Goal: Information Seeking & Learning: Learn about a topic

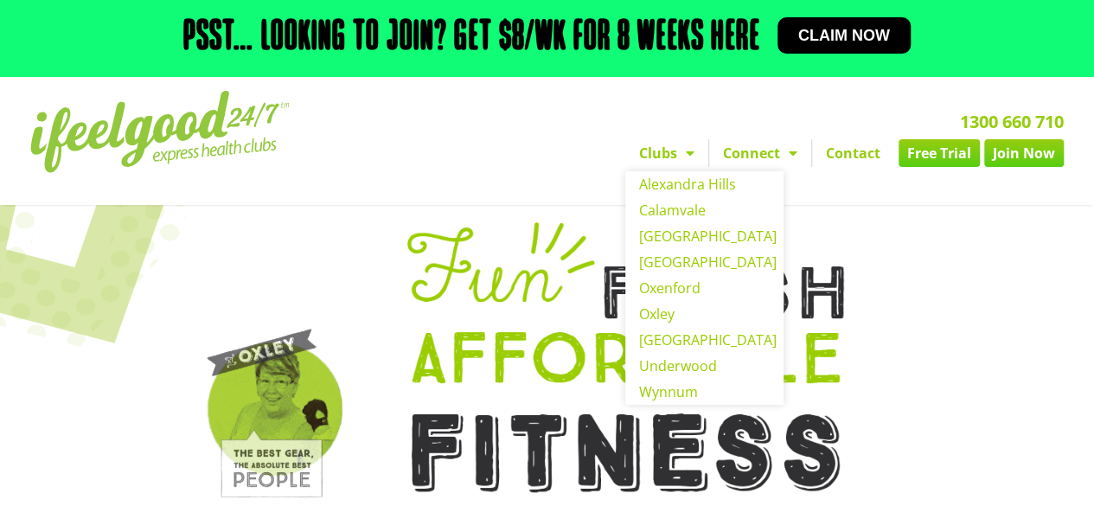
click at [688, 153] on span "Menu" at bounding box center [685, 152] width 17 height 31
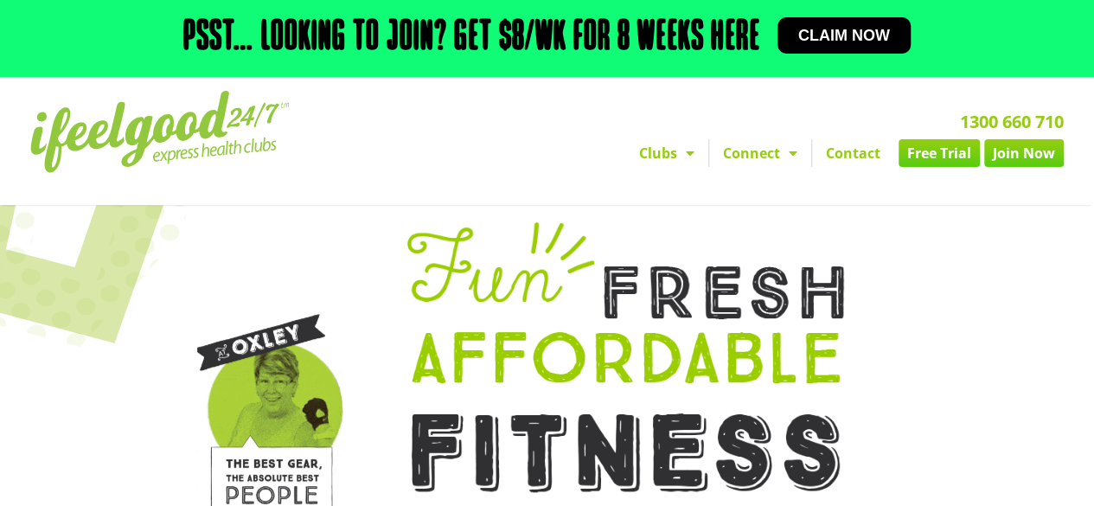
click at [688, 151] on span "Menu" at bounding box center [685, 152] width 17 height 31
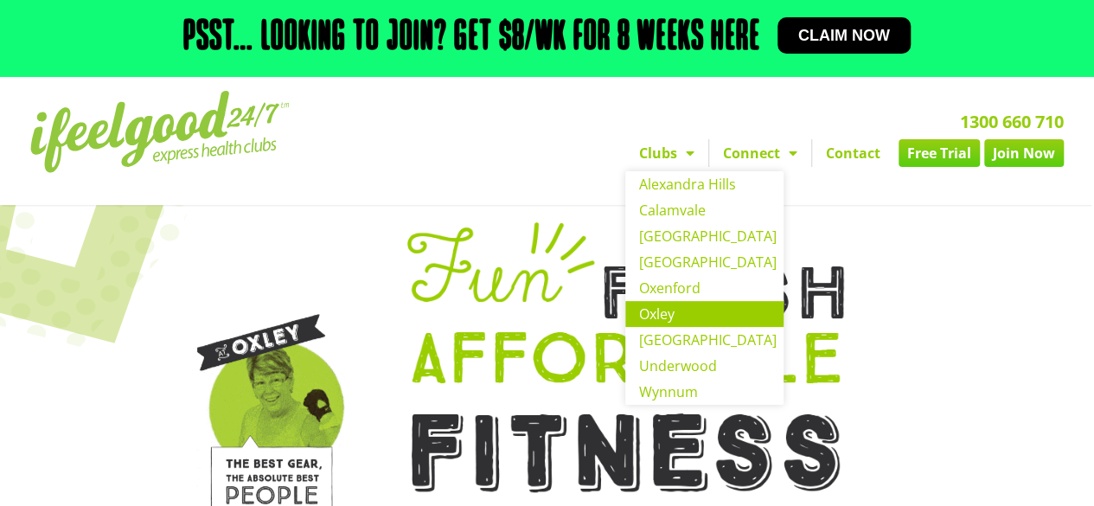
click at [661, 318] on link "Oxley" at bounding box center [704, 314] width 158 height 26
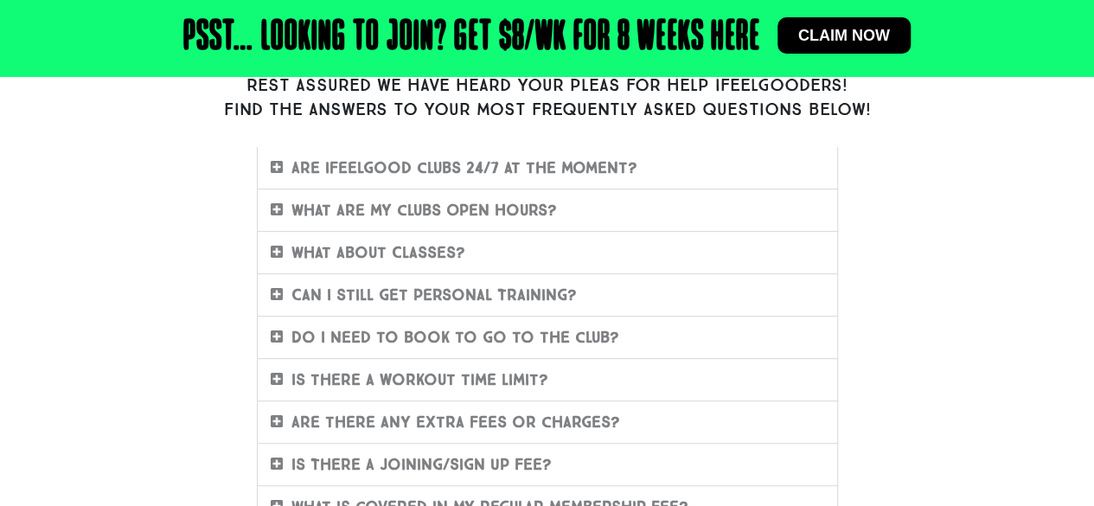
scroll to position [453, 0]
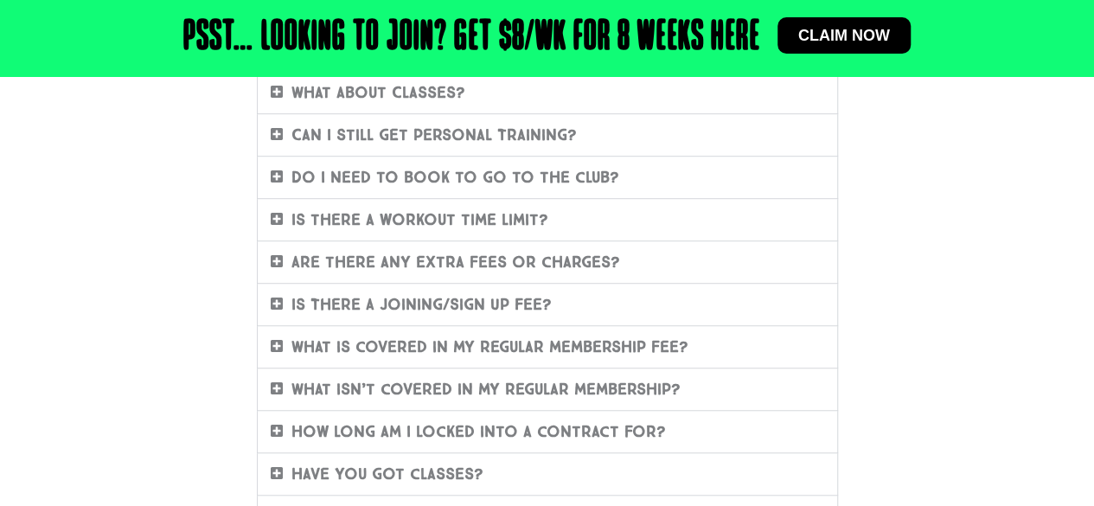
click at [373, 226] on link "Is there a workout time limit?" at bounding box center [419, 219] width 257 height 19
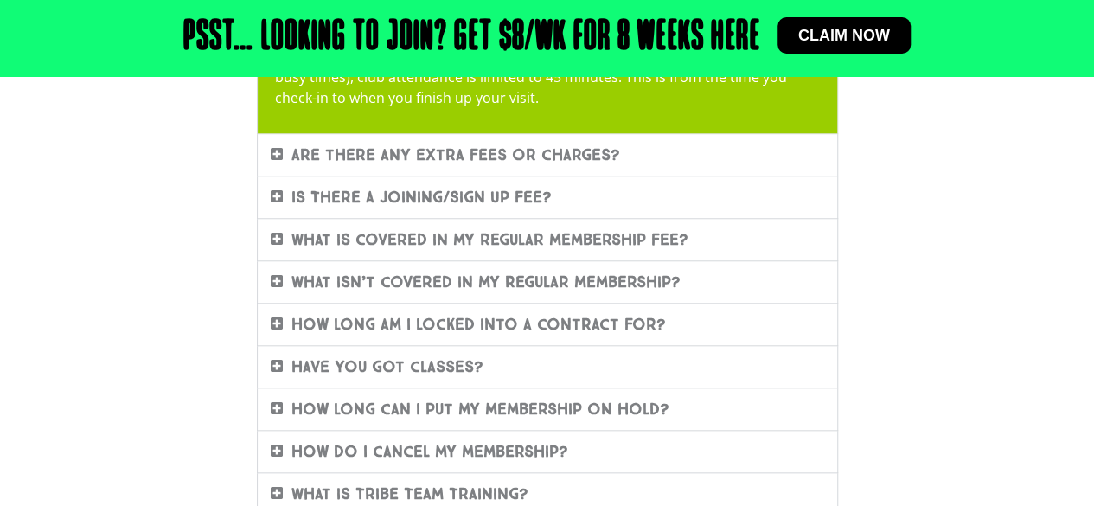
scroll to position [662, 0]
click at [384, 272] on link "What isn’t covered in my regular membership?" at bounding box center [485, 281] width 389 height 19
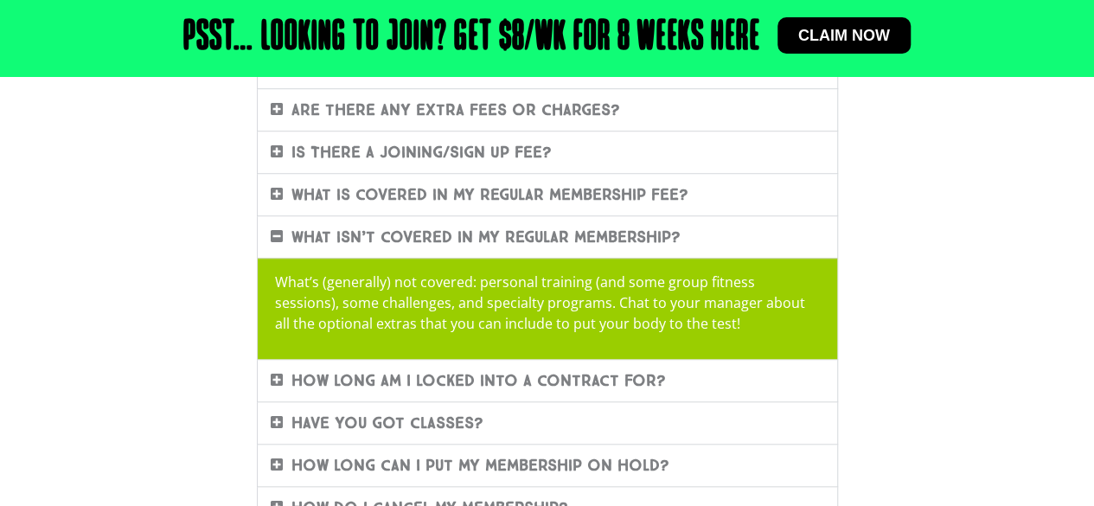
scroll to position [604, 0]
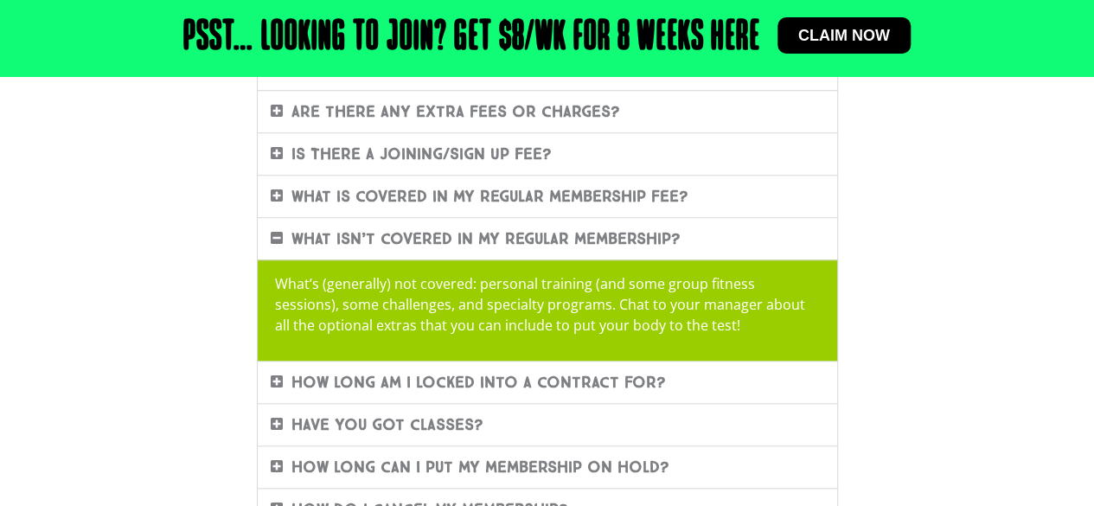
click at [479, 189] on link "What is covered in my regular membership fee?" at bounding box center [489, 196] width 397 height 19
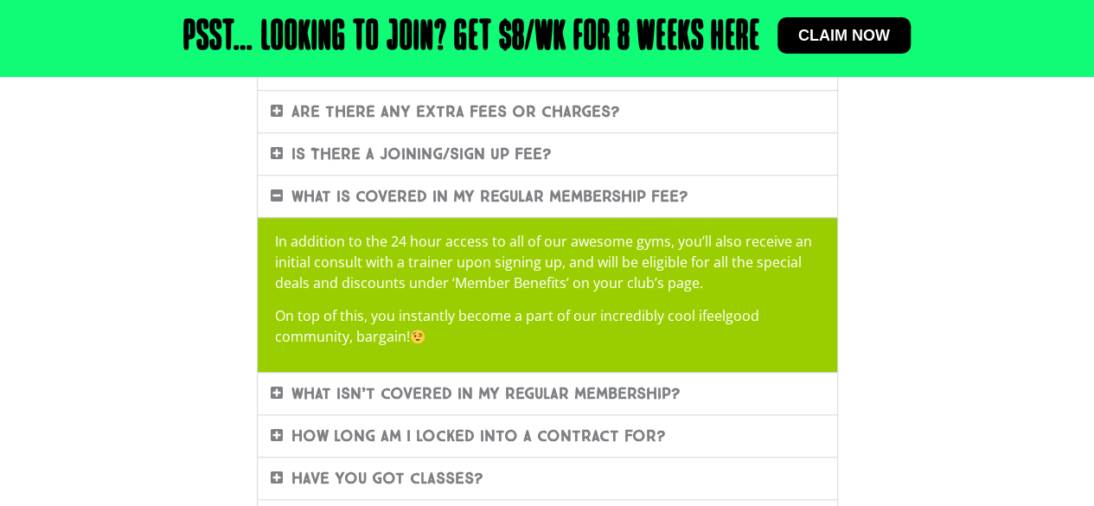
click at [457, 144] on link "Is There A Joining/Sign Up Fee?" at bounding box center [421, 153] width 260 height 19
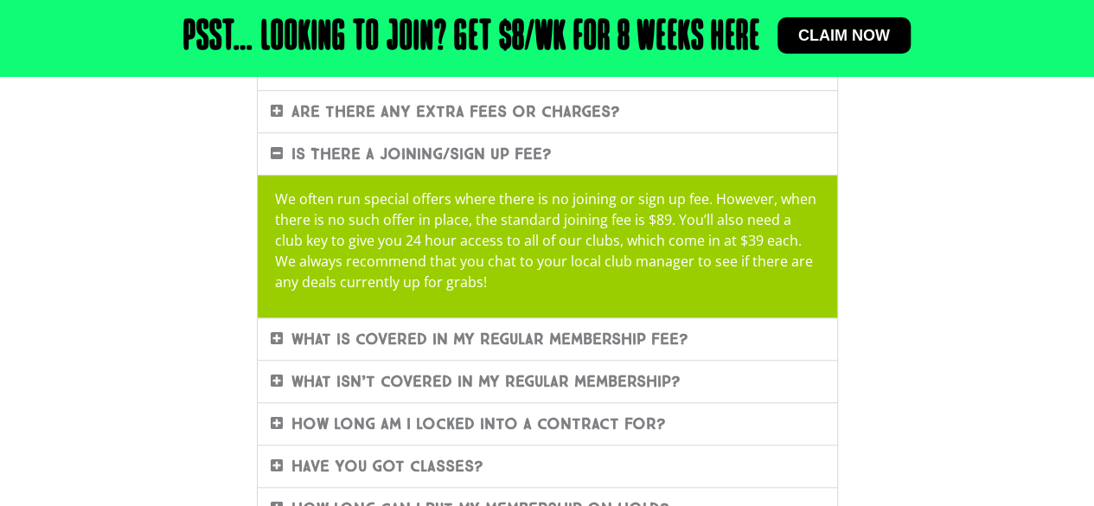
click at [482, 122] on div "Are there any extra fees or charges?" at bounding box center [547, 112] width 579 height 42
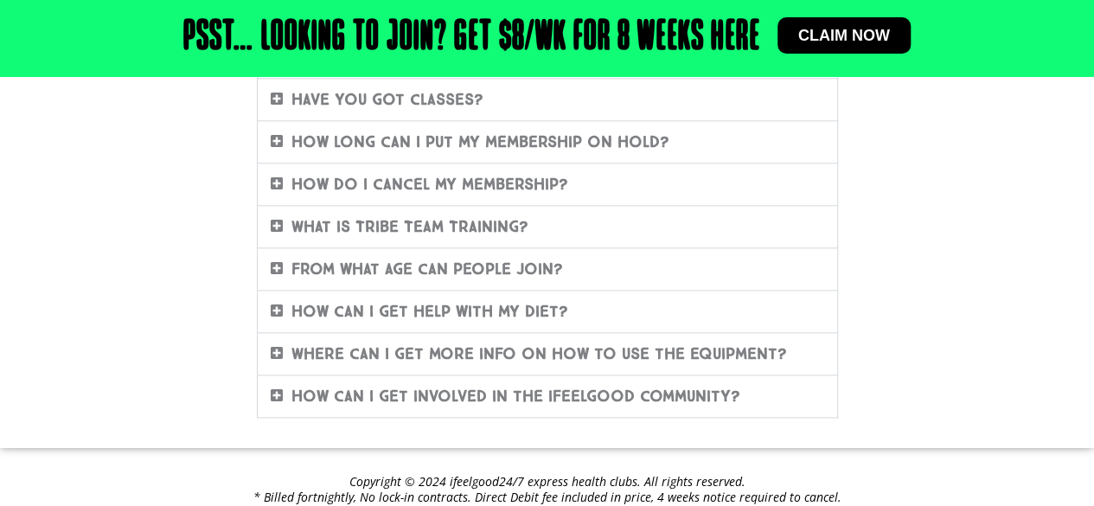
scroll to position [971, 0]
click at [507, 191] on div "How do I cancel my membership?" at bounding box center [547, 184] width 579 height 42
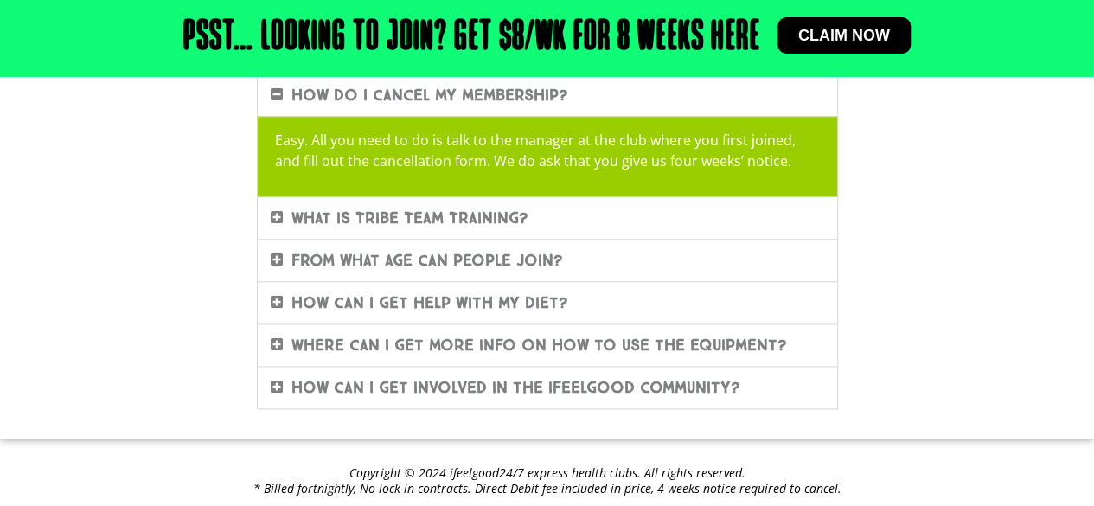
scroll to position [920, 0]
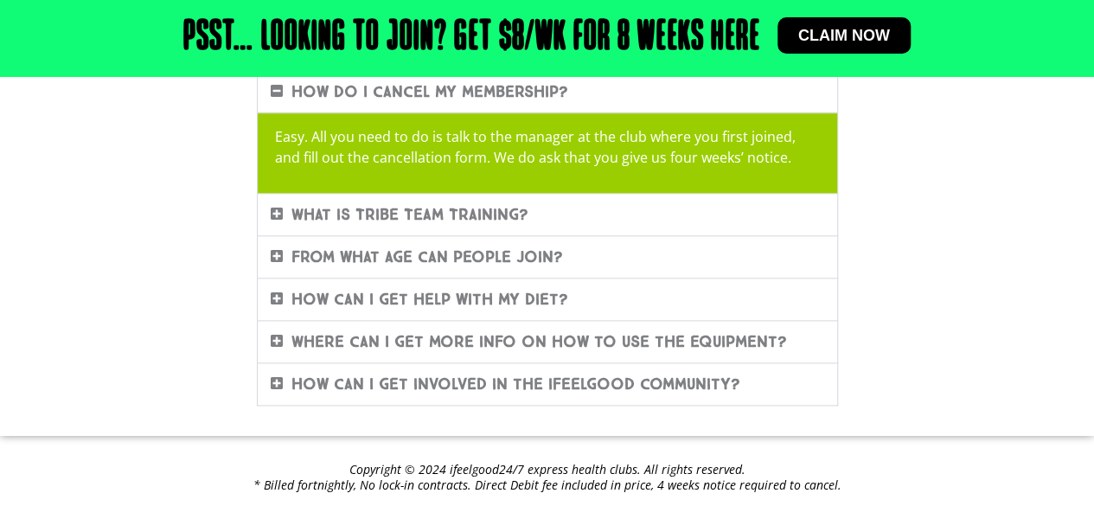
click at [522, 268] on div "From what age can people join?" at bounding box center [547, 257] width 579 height 42
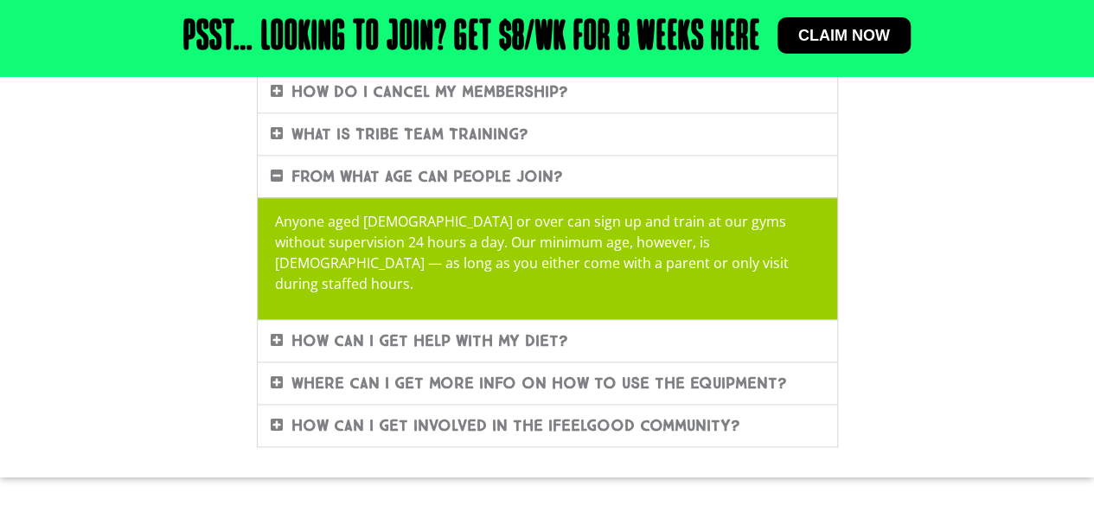
scroll to position [972, 0]
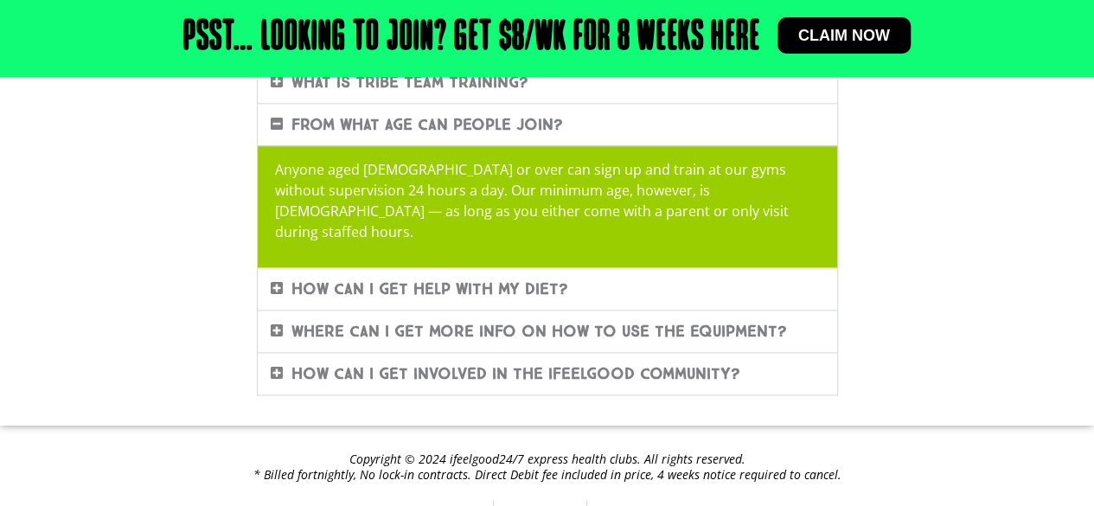
click at [552, 353] on div "How can I get involved in the ifeelgood community?" at bounding box center [547, 374] width 579 height 42
